Goal: Information Seeking & Learning: Learn about a topic

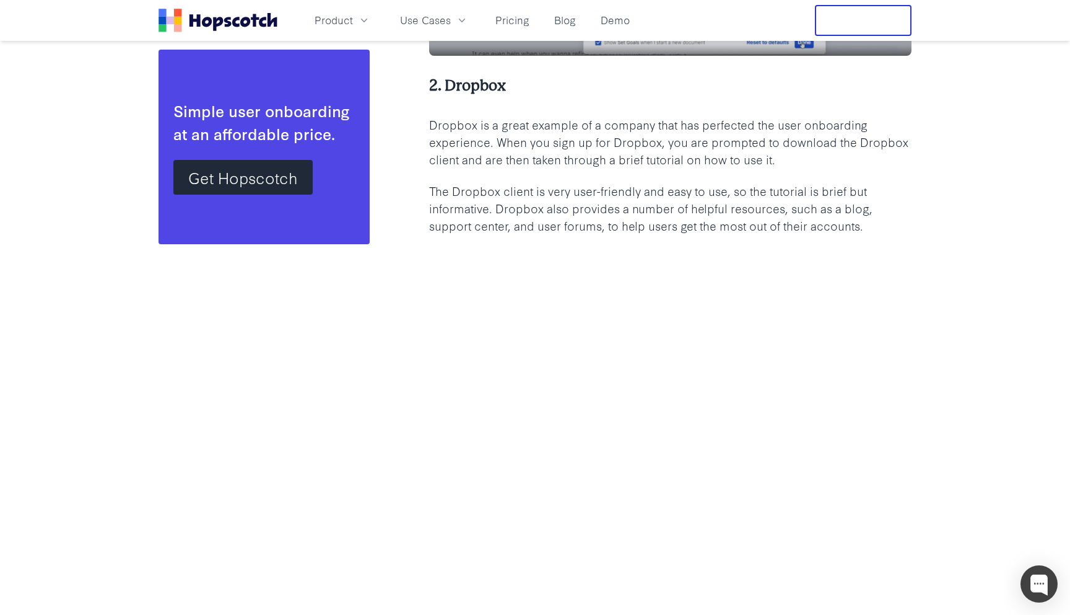
scroll to position [3222, 0]
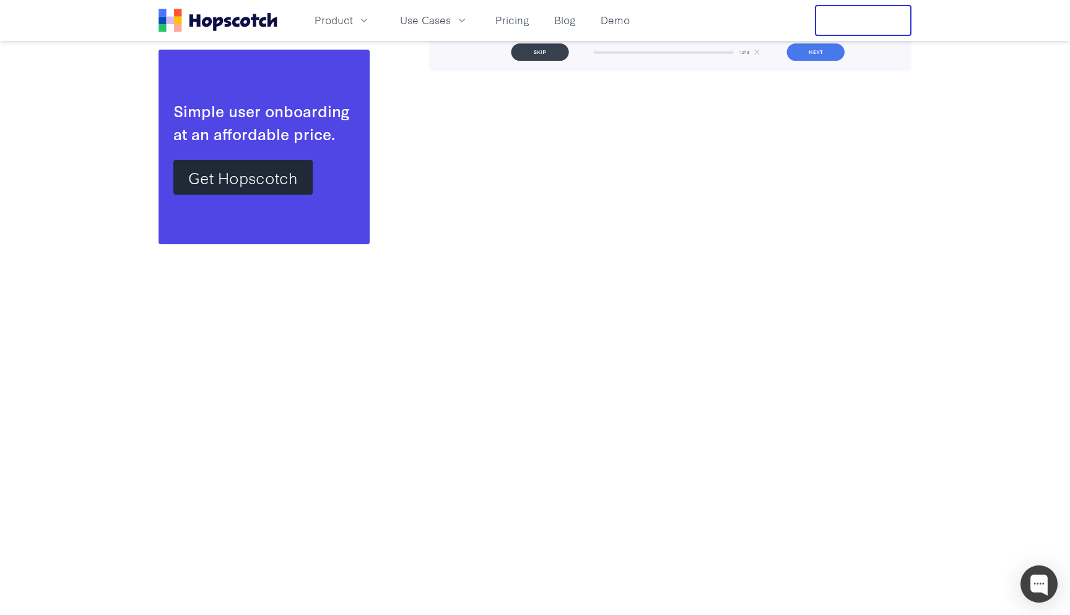
scroll to position [5937, 0]
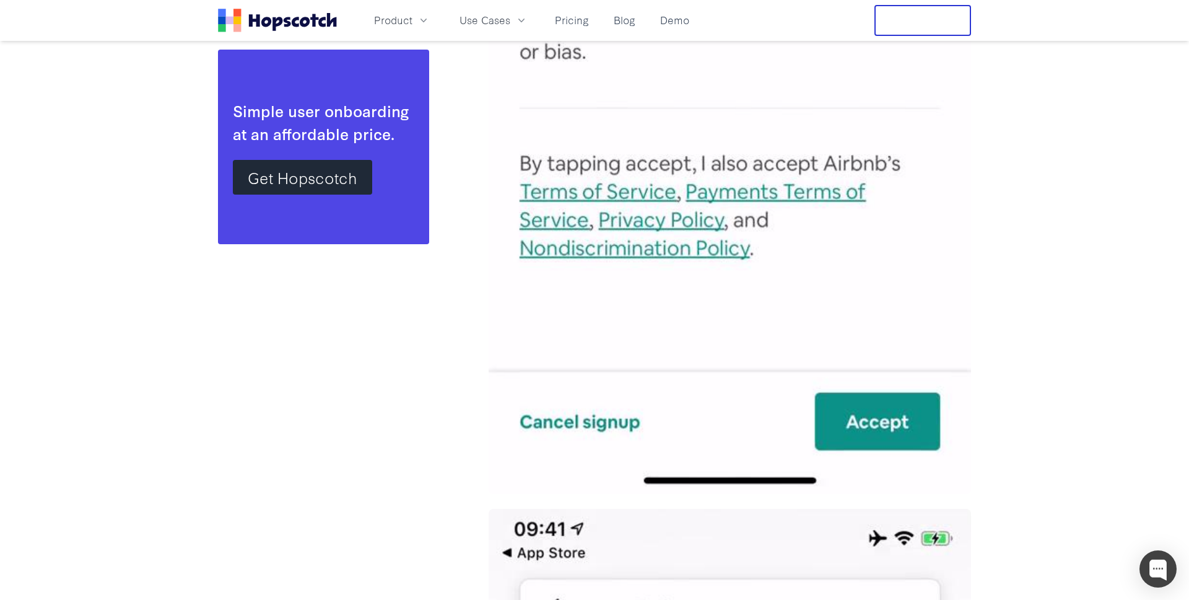
scroll to position [10220, 0]
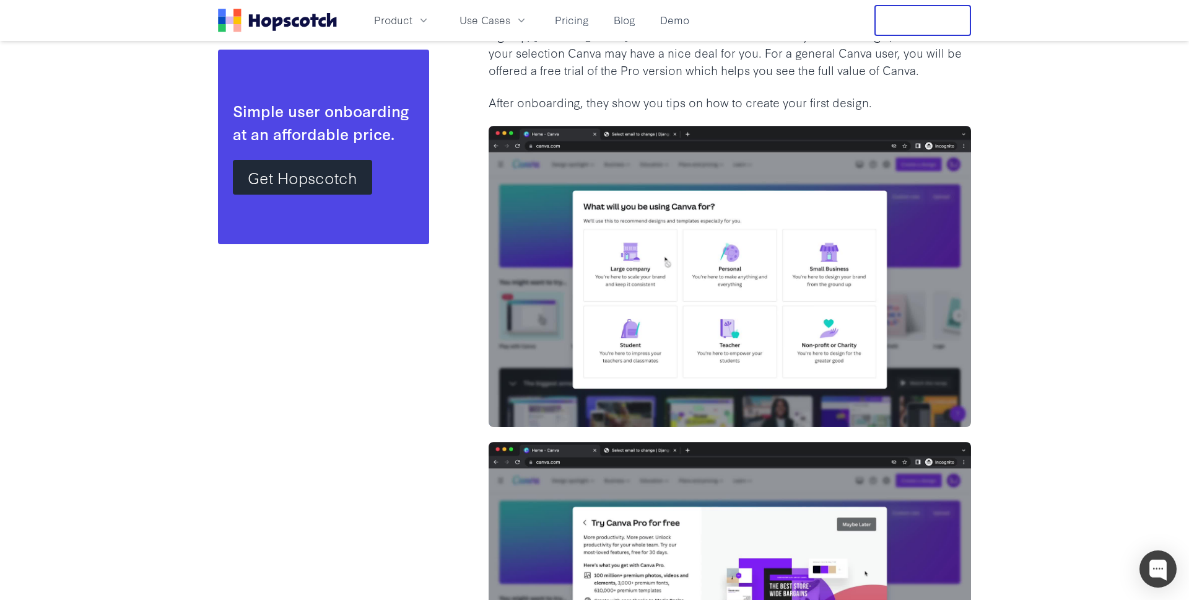
scroll to position [11670, 0]
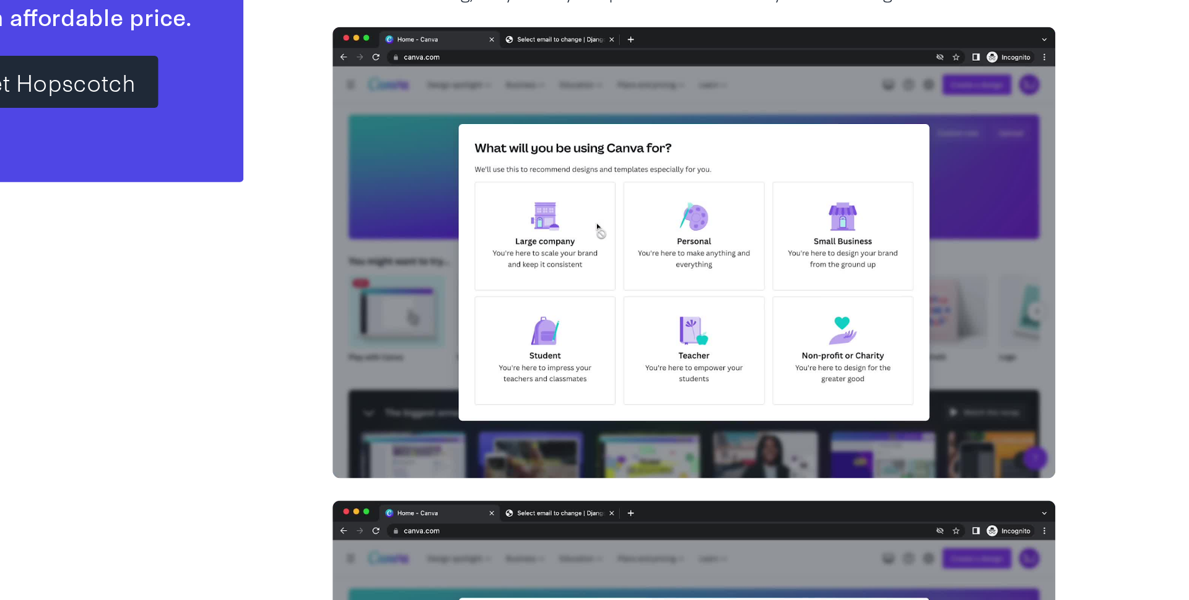
click at [712, 307] on img at bounding box center [730, 292] width 483 height 302
click at [814, 272] on img at bounding box center [730, 292] width 483 height 302
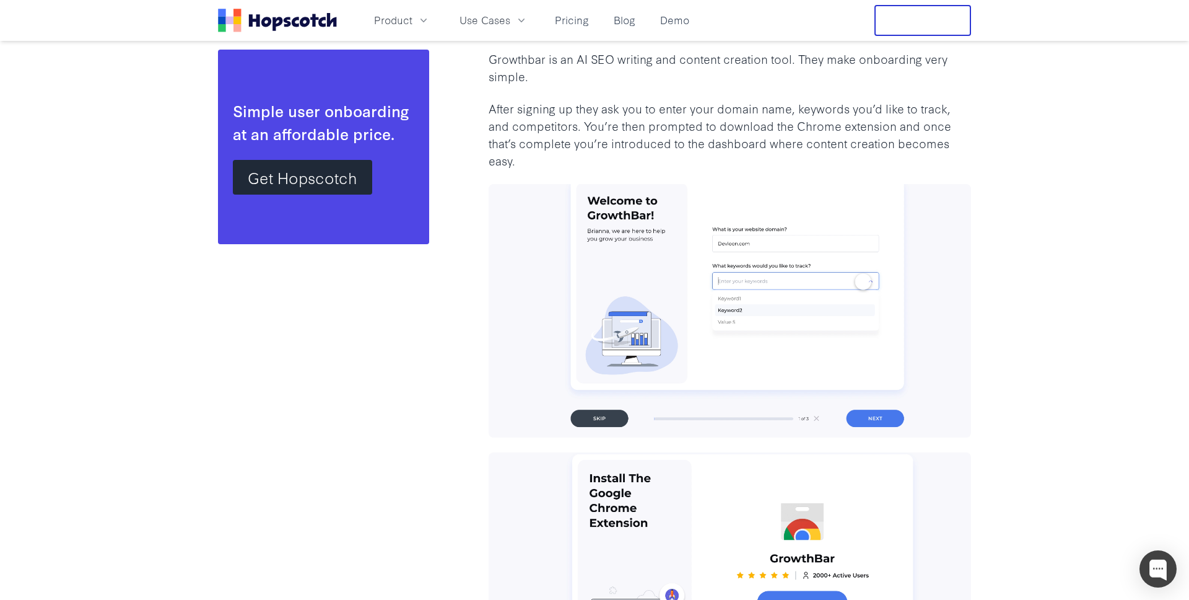
scroll to position [5373, 0]
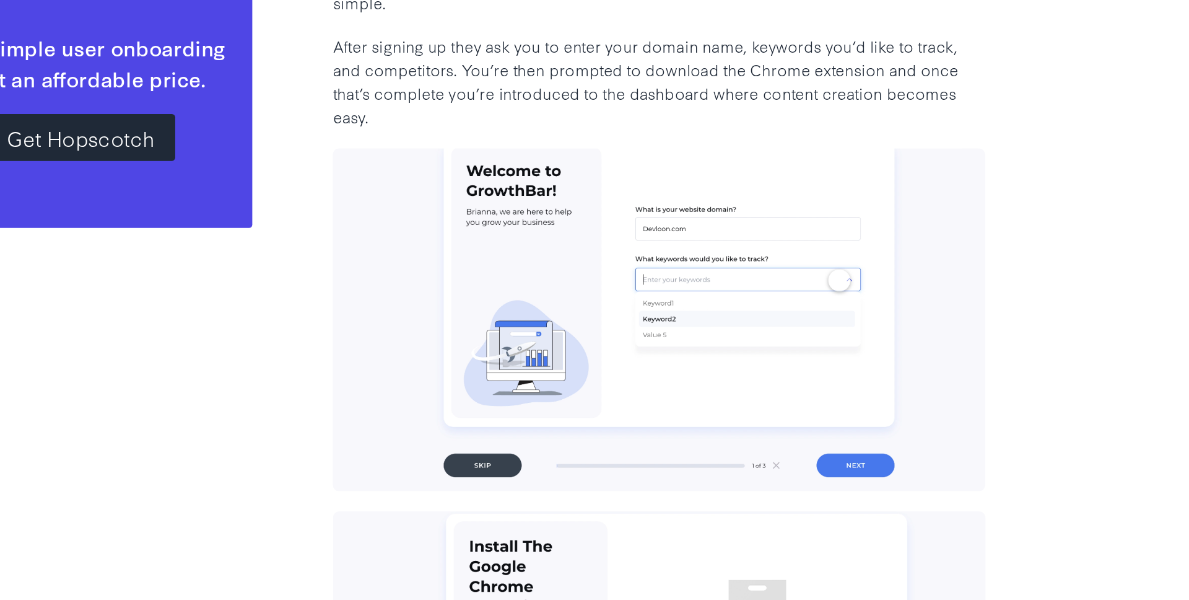
click at [791, 152] on p "After signing up they ask you to enter your domain name, keywords you’d like to…" at bounding box center [730, 135] width 483 height 69
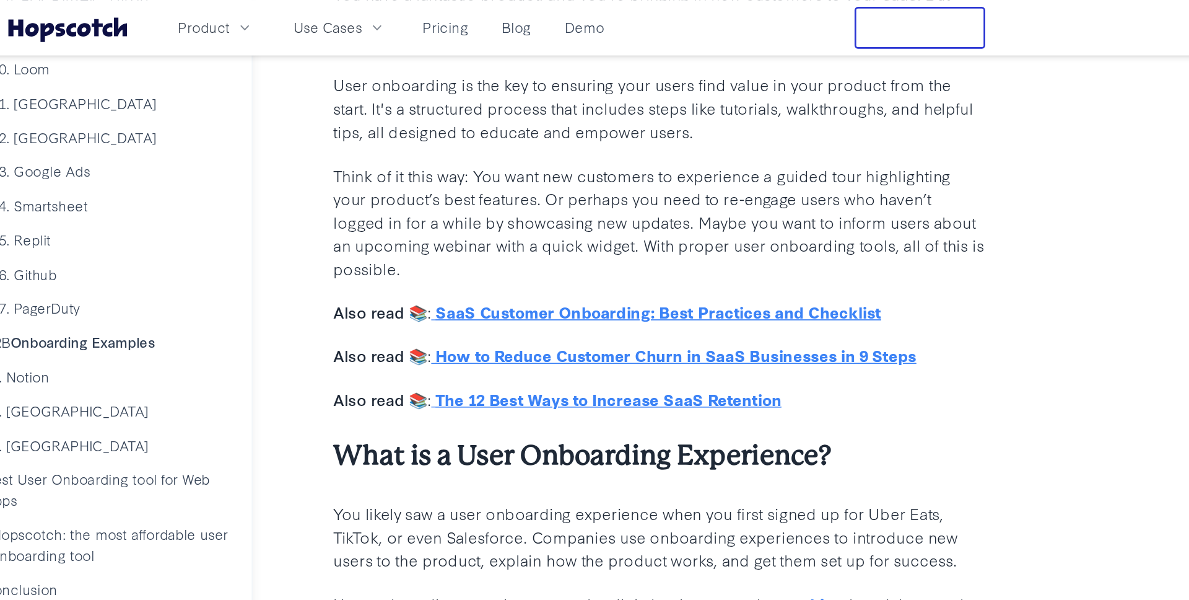
scroll to position [616, 0]
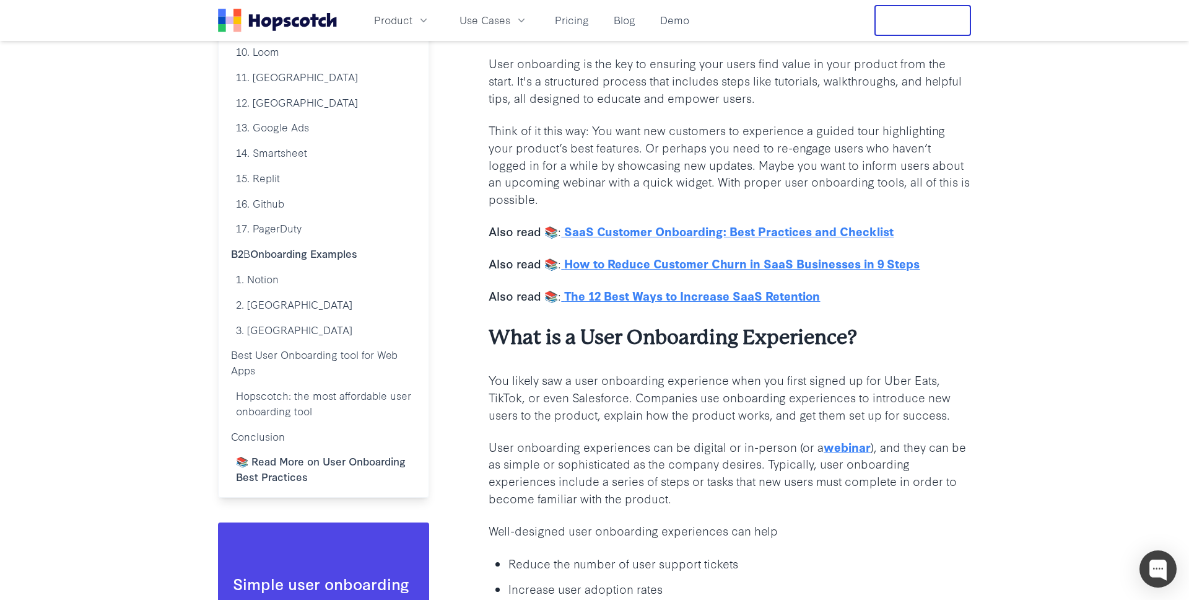
click at [703, 147] on p "Think of it this way: You want new customers to experience a guided tour highli…" at bounding box center [730, 164] width 483 height 86
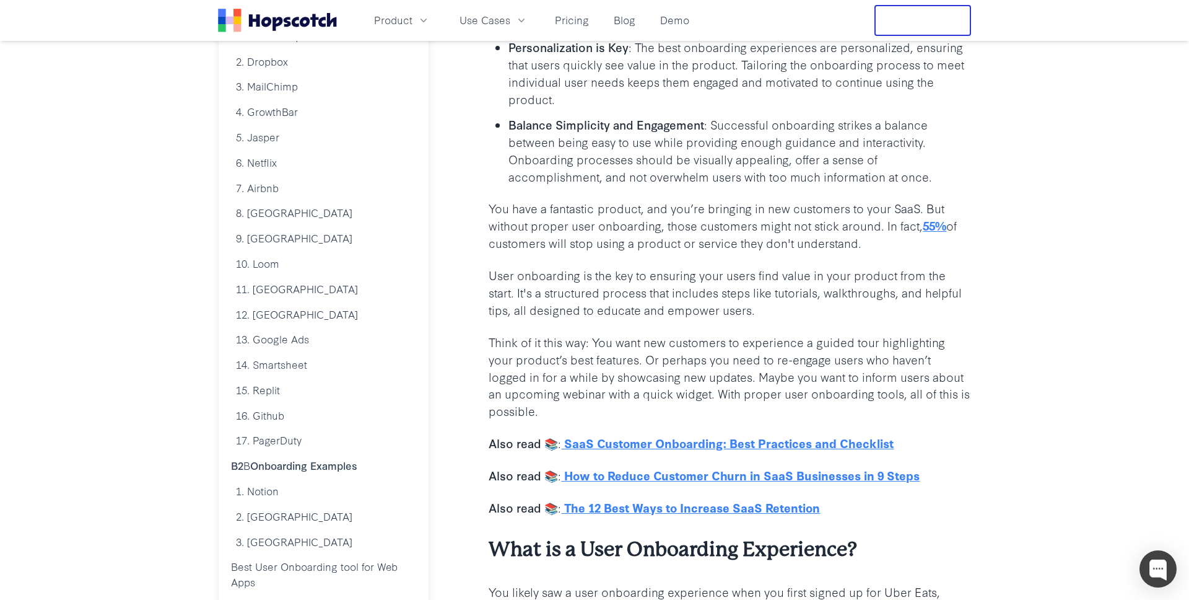
scroll to position [9, 0]
